Goal: Navigation & Orientation: Find specific page/section

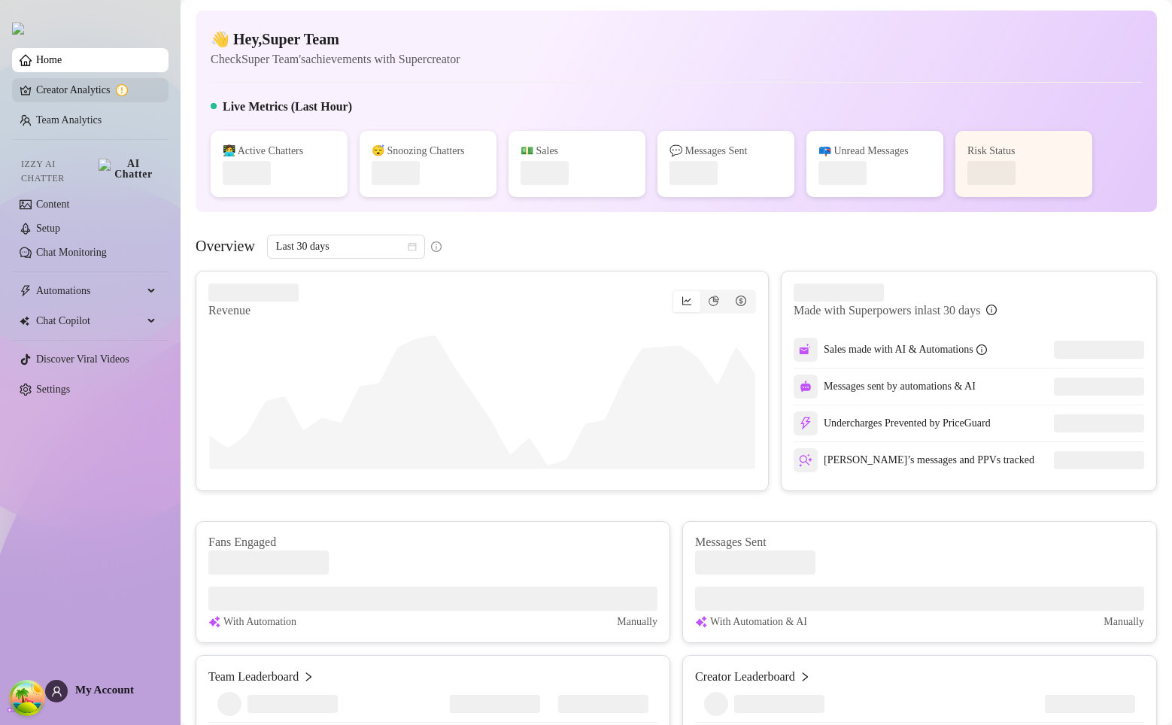
click at [110, 84] on link "Creator Analytics" at bounding box center [96, 90] width 120 height 24
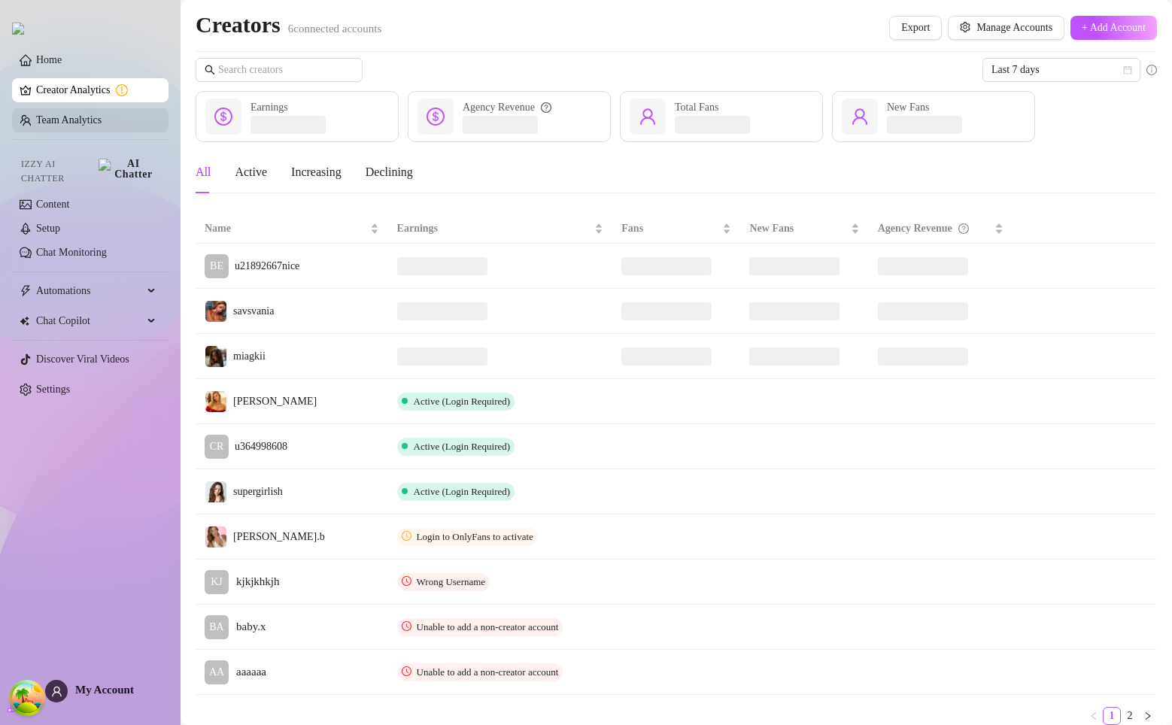
click at [102, 122] on link "Team Analytics" at bounding box center [68, 119] width 65 height 11
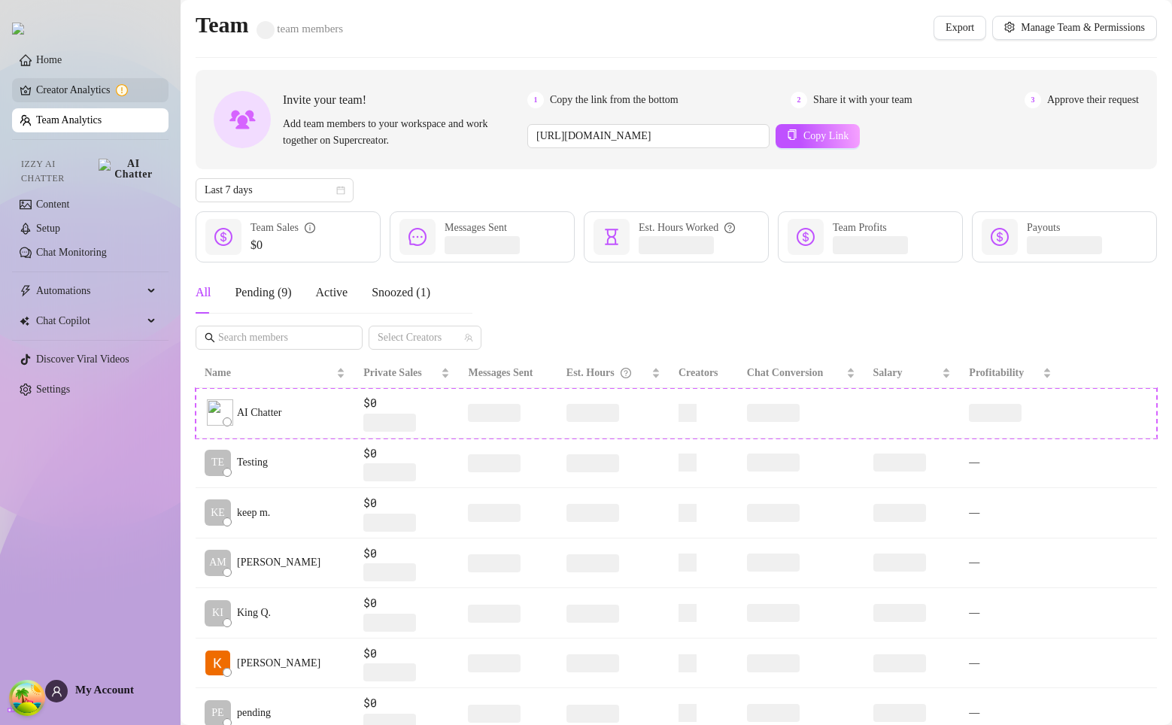
click at [128, 99] on link "Creator Analytics" at bounding box center [96, 90] width 120 height 24
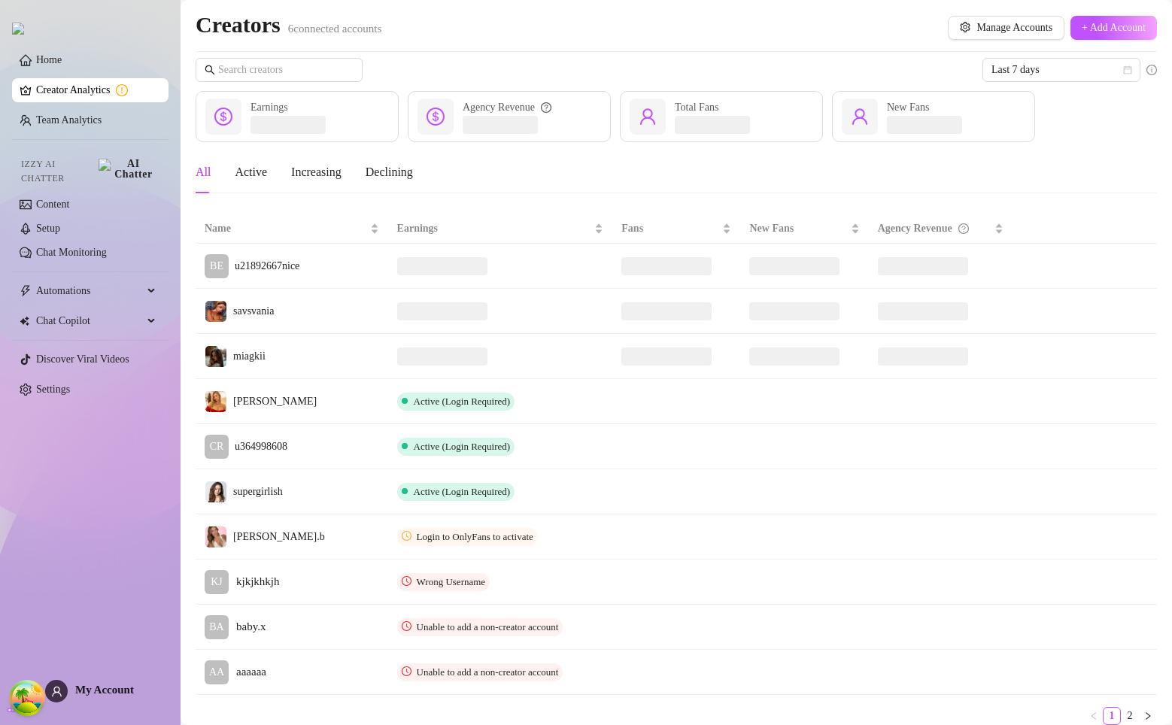
click at [107, 108] on ul "Home Creator Analytics Team Analytics Izzy AI Chatter Content Setup Chat Monito…" at bounding box center [90, 225] width 157 height 366
click at [107, 110] on ul "Home Creator Analytics Team Analytics Izzy AI Chatter Content Setup Chat Monito…" at bounding box center [90, 225] width 157 height 366
click at [102, 115] on link "Team Analytics" at bounding box center [68, 119] width 65 height 11
